Goal: Task Accomplishment & Management: Complete application form

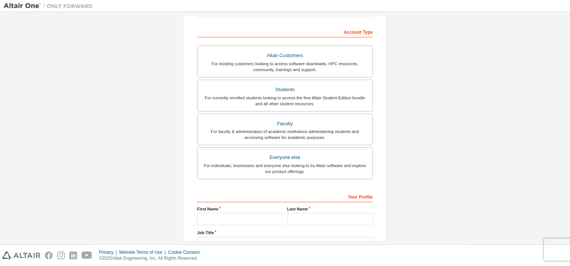
scroll to position [111, 0]
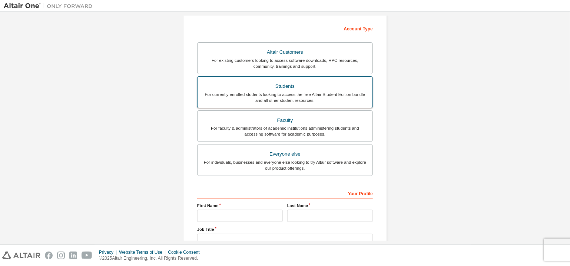
click at [267, 95] on div "For currently enrolled students looking to access the free Altair Student Editi…" at bounding box center [285, 98] width 166 height 12
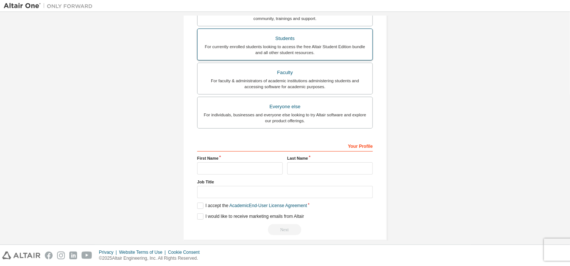
scroll to position [185, 0]
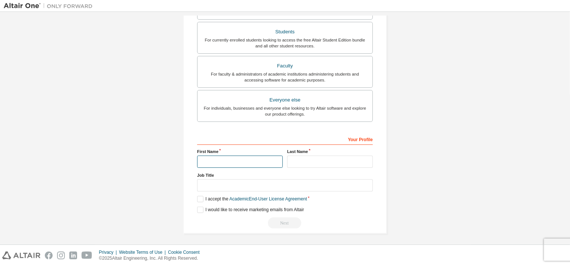
click at [245, 161] on input "text" at bounding box center [240, 162] width 86 height 12
type input "****"
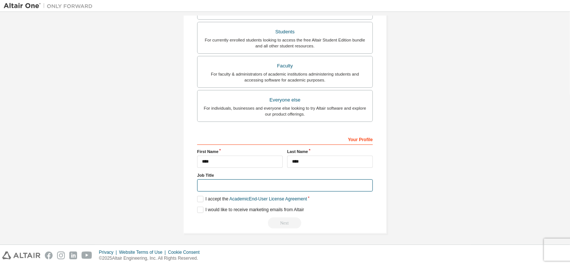
click at [255, 184] on input "text" at bounding box center [285, 185] width 176 height 12
type input "*******"
click at [198, 198] on label "I accept the Academic End-User License Agreement" at bounding box center [252, 199] width 110 height 6
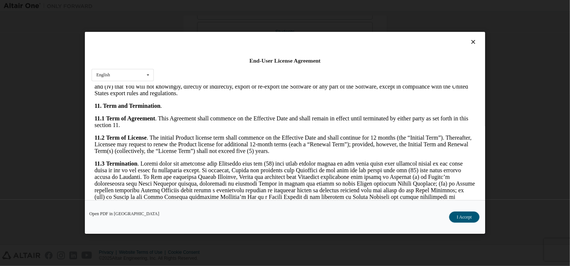
scroll to position [1240, 0]
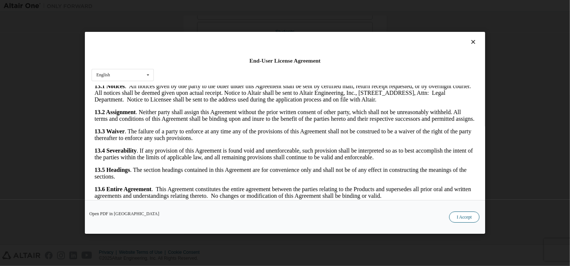
click at [468, 216] on button "I Accept" at bounding box center [464, 217] width 30 height 11
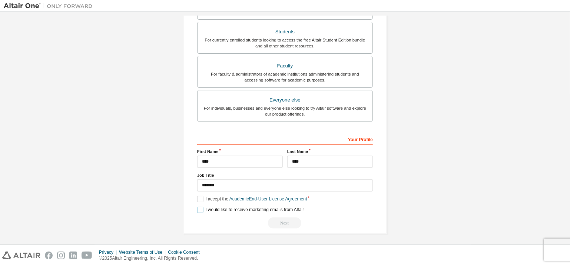
click at [197, 210] on label "I would like to receive marketing emails from Altair" at bounding box center [250, 210] width 107 height 6
click at [286, 222] on div "Next" at bounding box center [285, 223] width 176 height 11
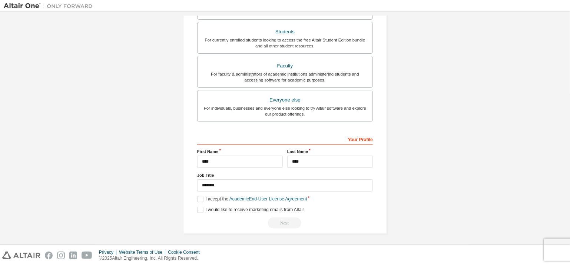
click at [286, 222] on div "Next" at bounding box center [285, 223] width 176 height 11
click at [271, 198] on link "Academic End-User License Agreement" at bounding box center [267, 198] width 77 height 5
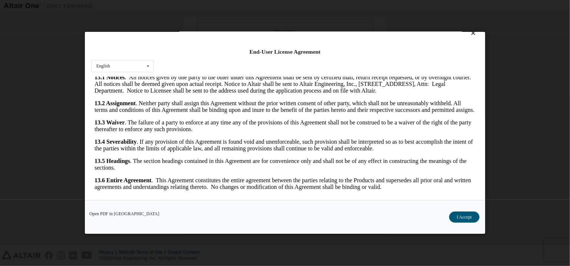
scroll to position [13, 0]
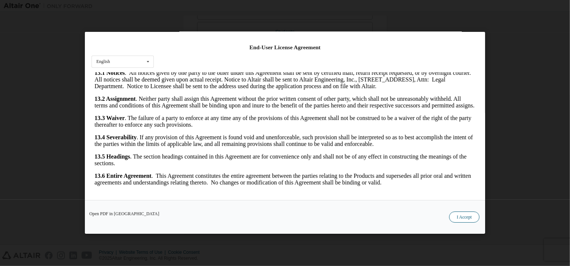
click at [467, 220] on button "I Accept" at bounding box center [464, 217] width 30 height 11
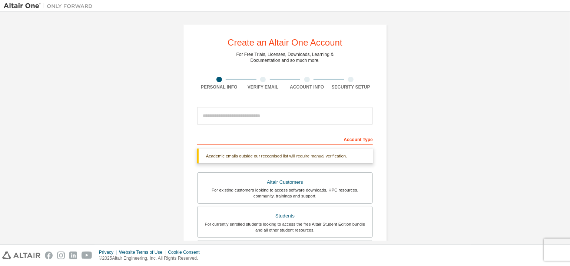
scroll to position [0, 0]
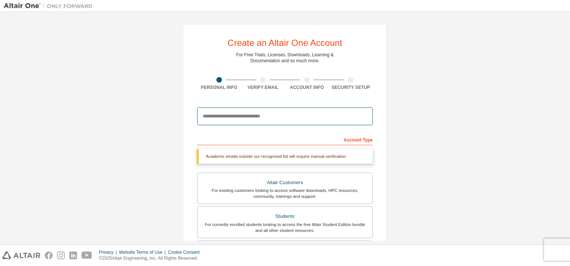
click at [300, 115] on input "email" at bounding box center [285, 116] width 176 height 18
type input "**********"
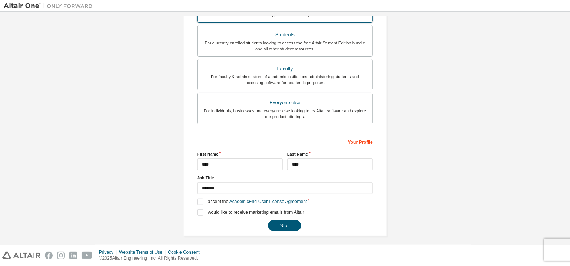
scroll to position [165, 0]
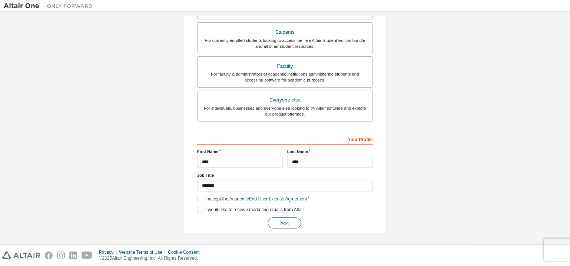
click at [281, 221] on button "Next" at bounding box center [284, 223] width 33 height 11
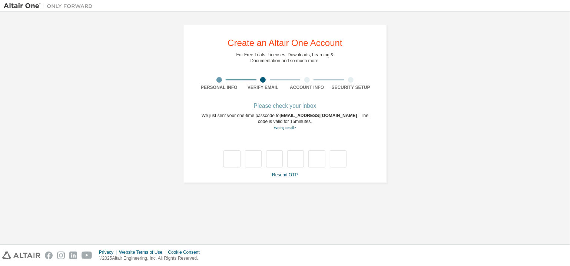
scroll to position [0, 0]
type input "*"
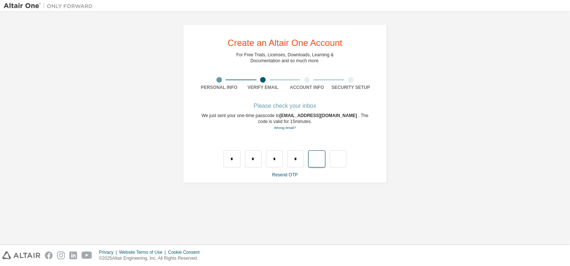
type input "*"
